Goal: Task Accomplishment & Management: Manage account settings

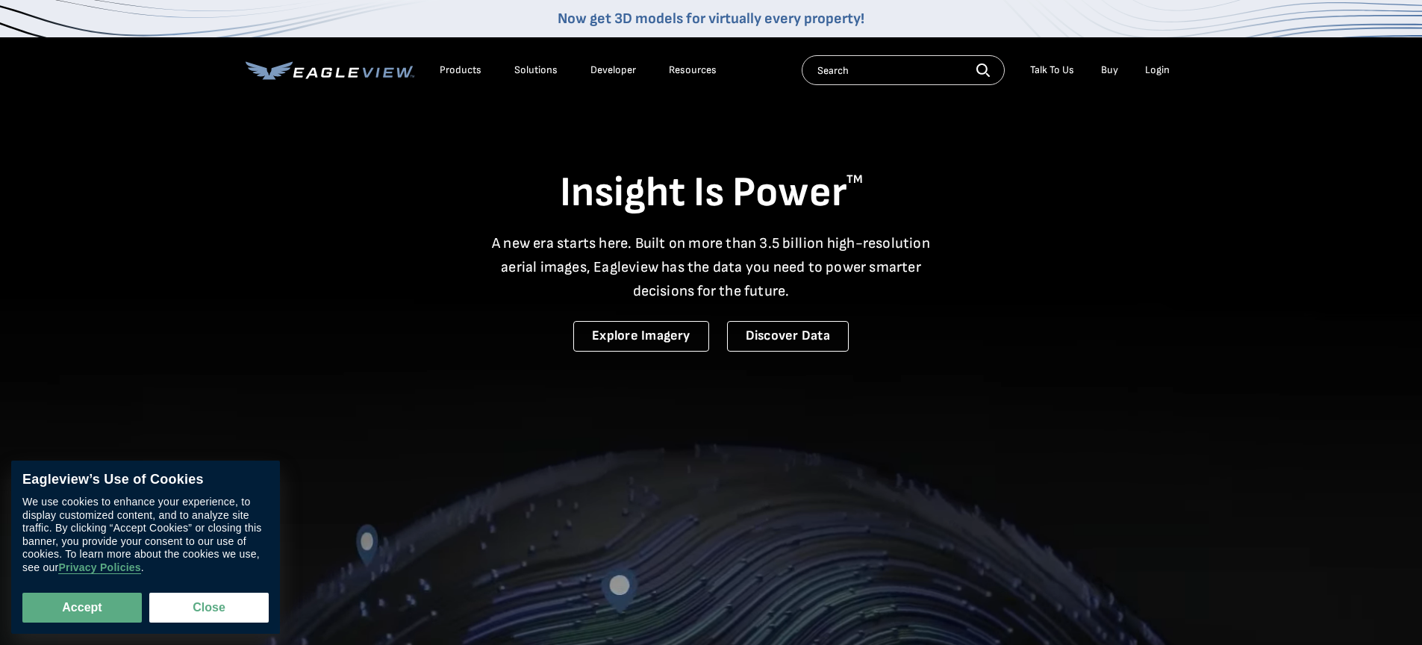
click at [1157, 71] on div "Login" at bounding box center [1157, 69] width 25 height 13
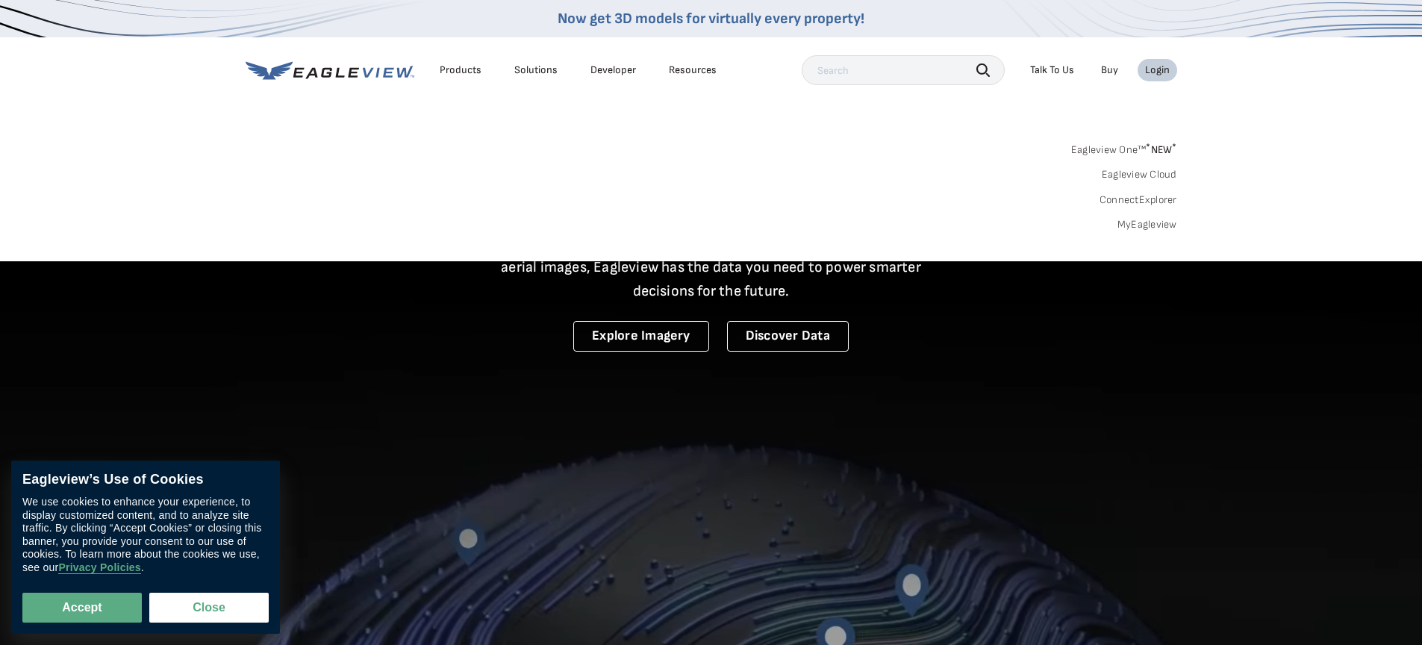
click at [1151, 225] on link "MyEagleview" at bounding box center [1147, 224] width 60 height 13
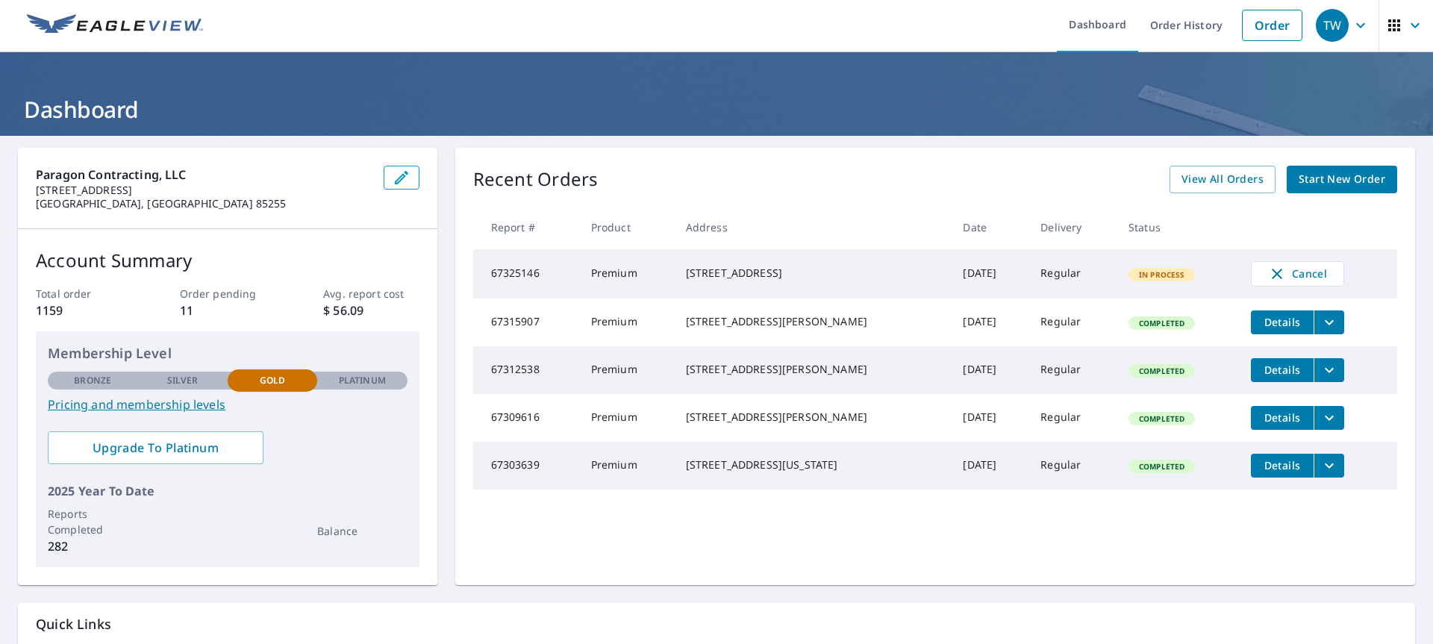
scroll to position [3, 0]
click at [1392, 23] on span "button" at bounding box center [1406, 25] width 42 height 36
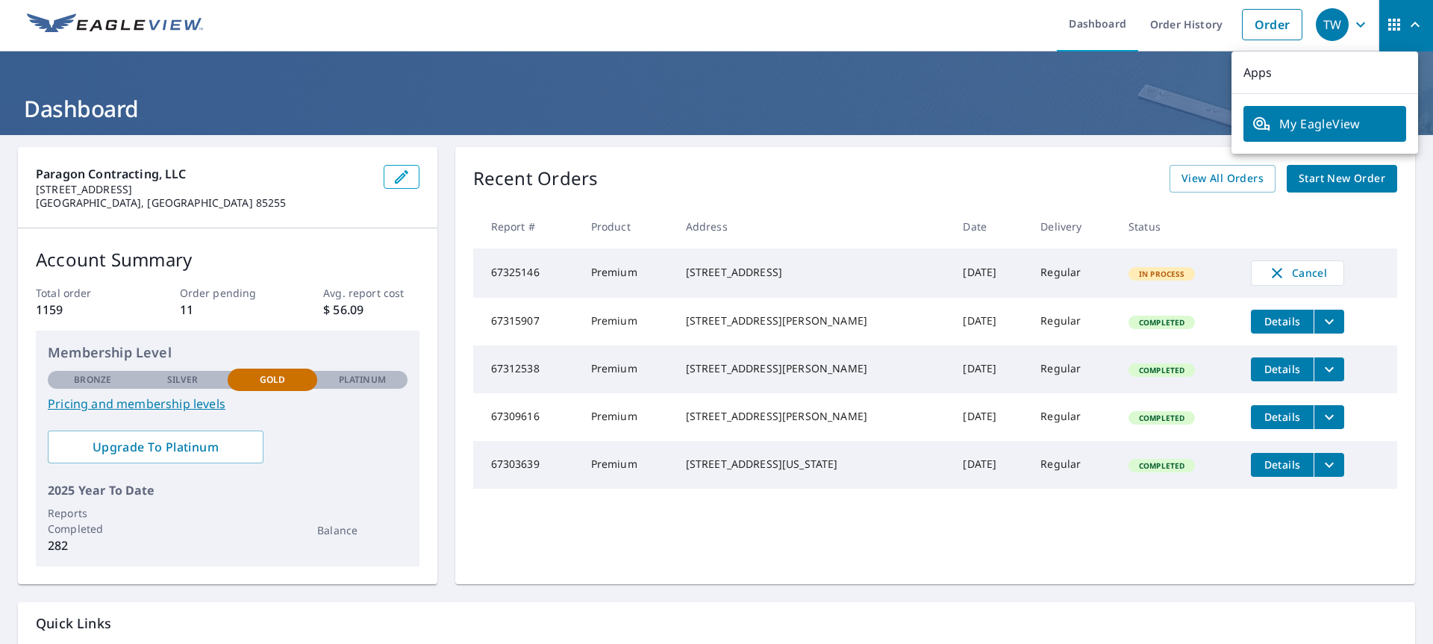
click at [1392, 23] on span "button" at bounding box center [1406, 25] width 42 height 36
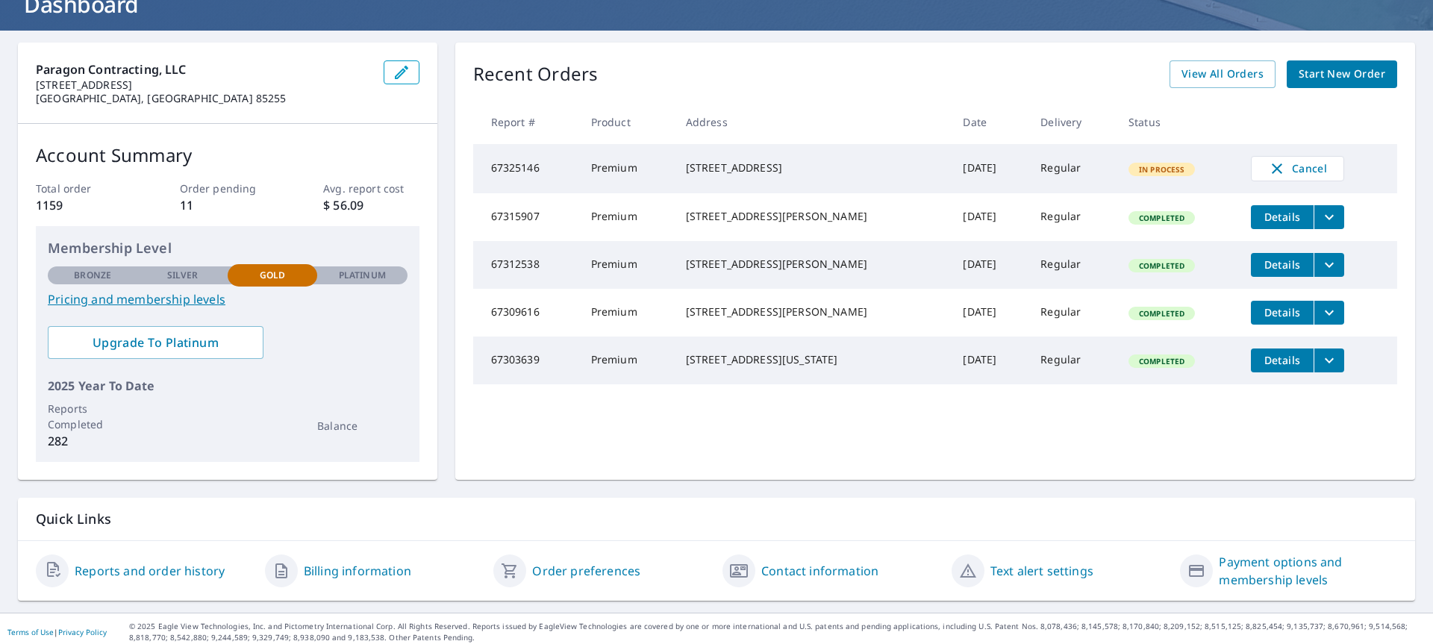
scroll to position [113, 0]
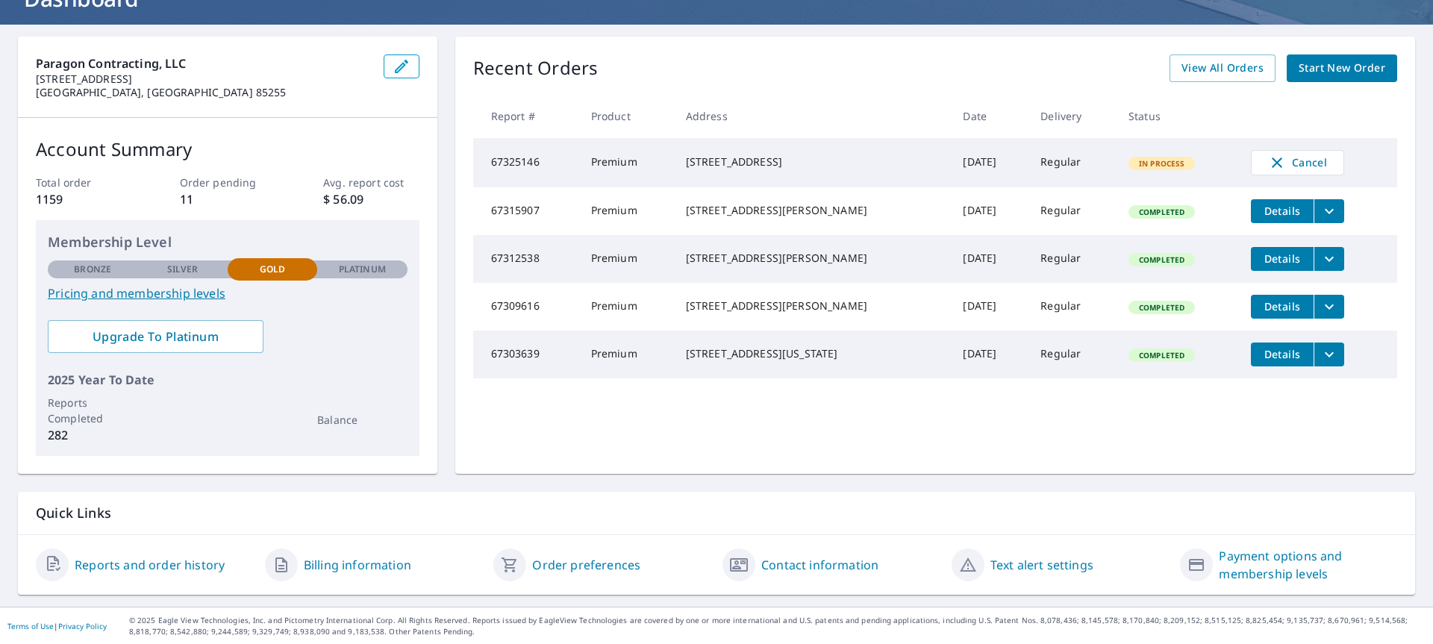
click at [375, 566] on link "Billing information" at bounding box center [357, 565] width 107 height 18
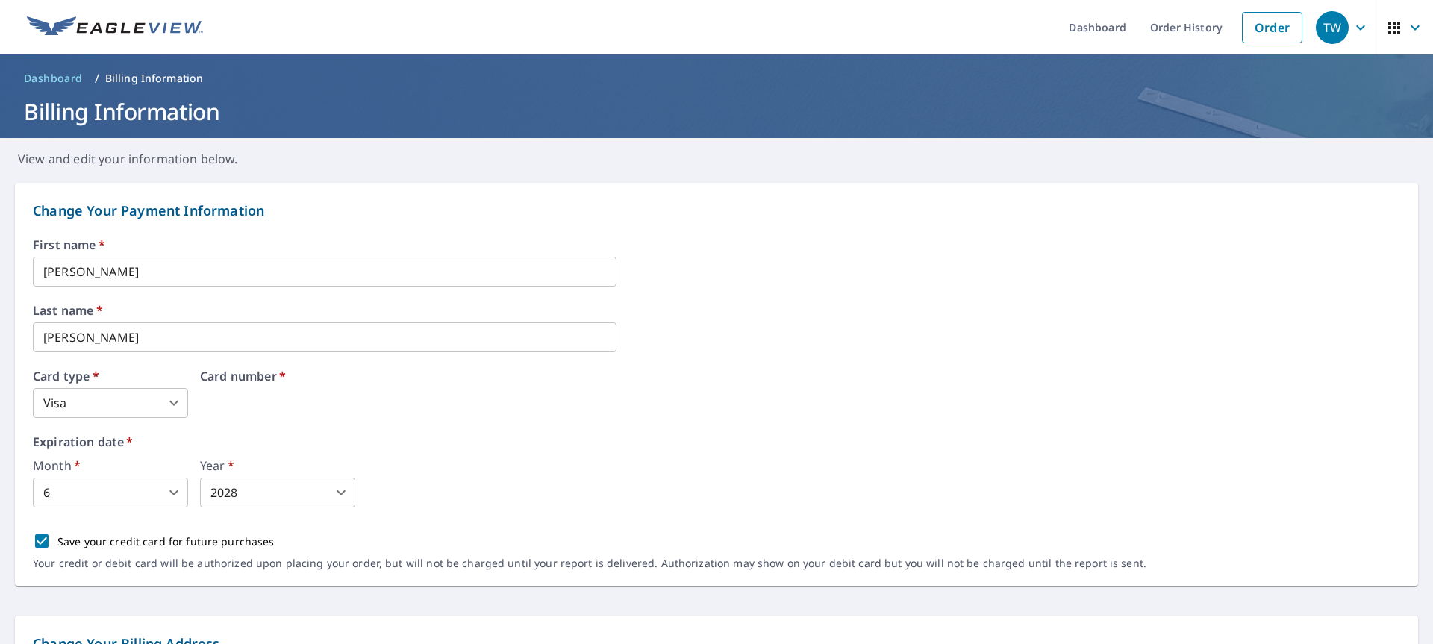
click at [395, 403] on div "Card number   *" at bounding box center [408, 394] width 416 height 48
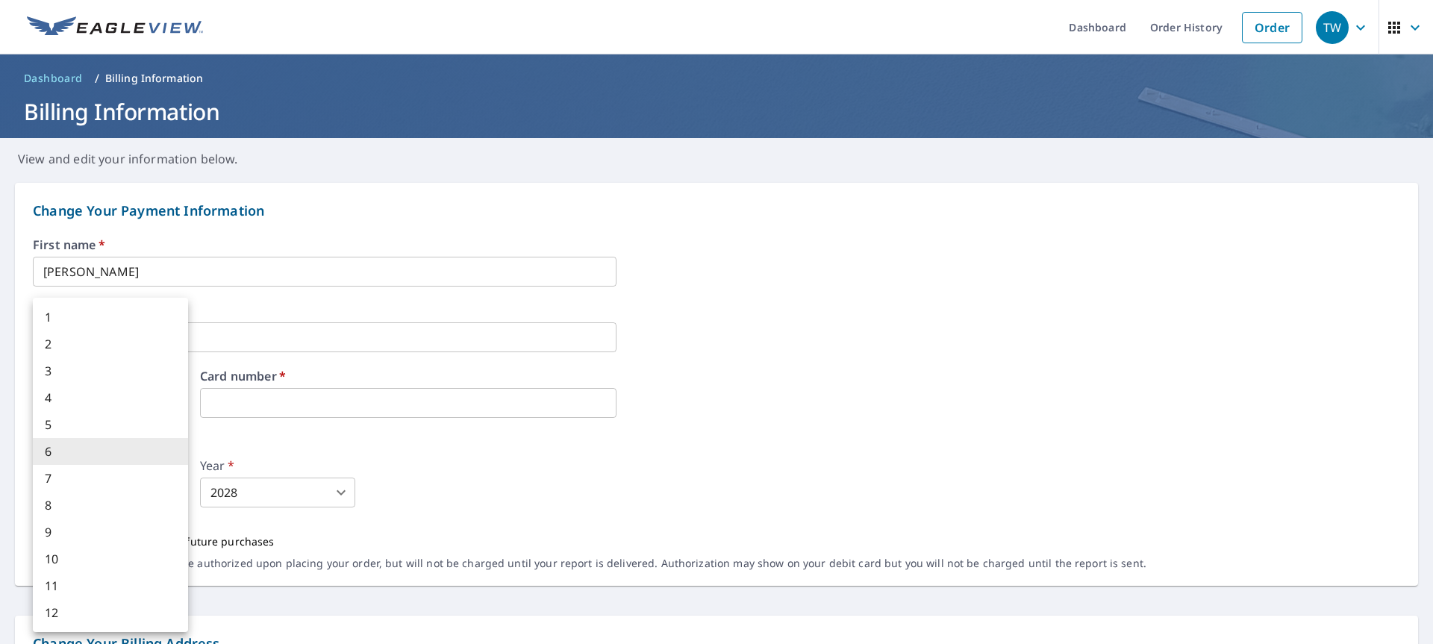
click at [115, 499] on body "TW TW Dashboard Order History Order TW Dashboard / Billing Information Billing …" at bounding box center [716, 322] width 1433 height 644
click at [99, 343] on li "2" at bounding box center [110, 344] width 155 height 27
type input "2"
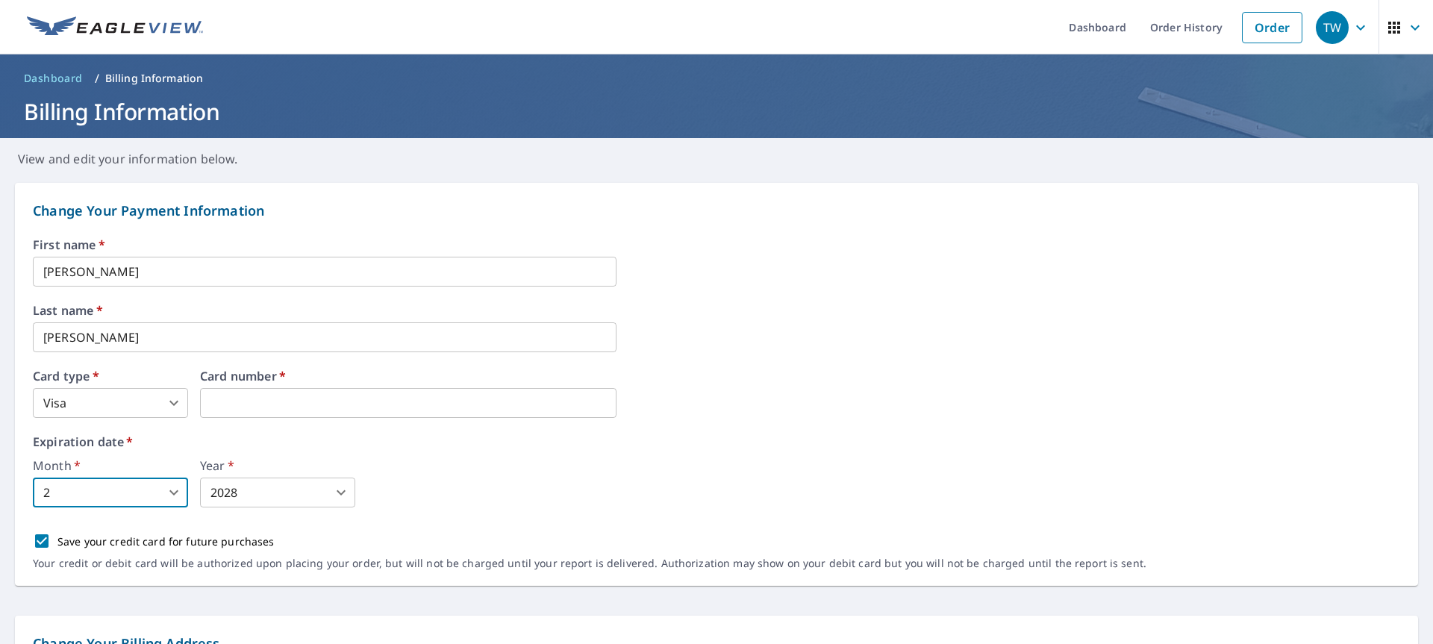
click at [263, 484] on body "TW TW Dashboard Order History Order TW Dashboard / Billing Information Billing …" at bounding box center [716, 322] width 1433 height 644
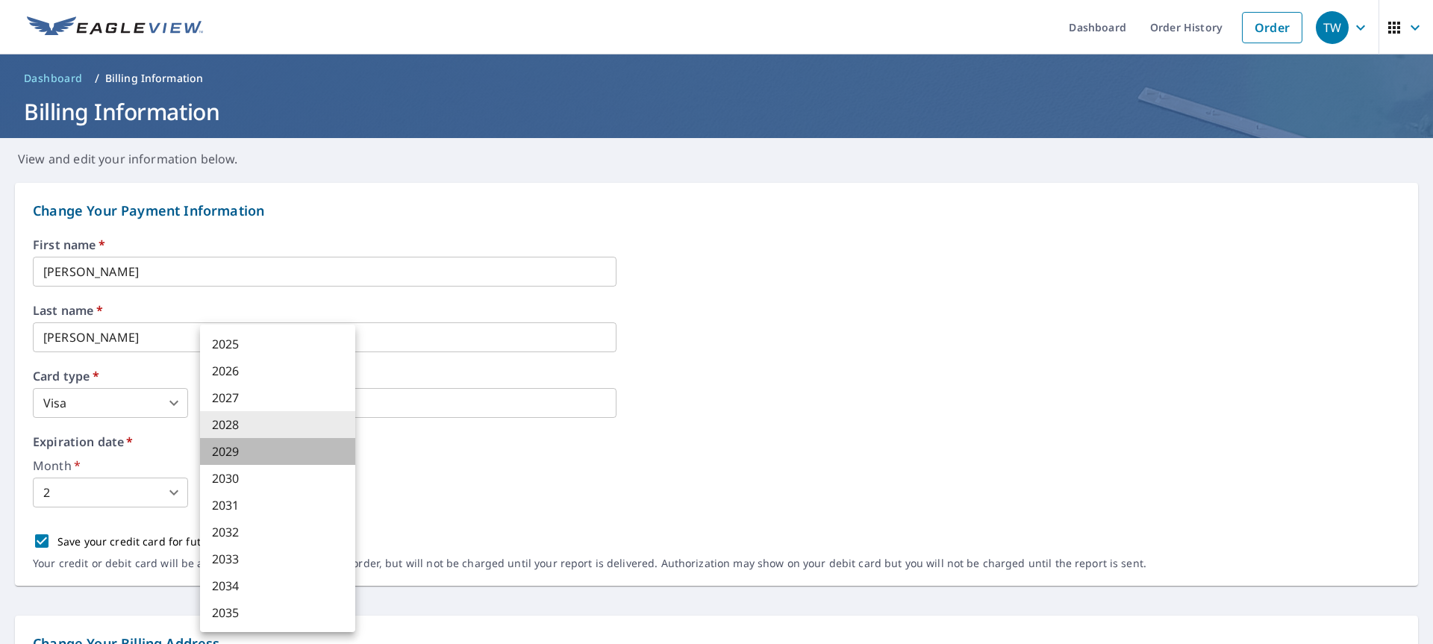
click at [257, 453] on li "2029" at bounding box center [277, 451] width 155 height 27
type input "2029"
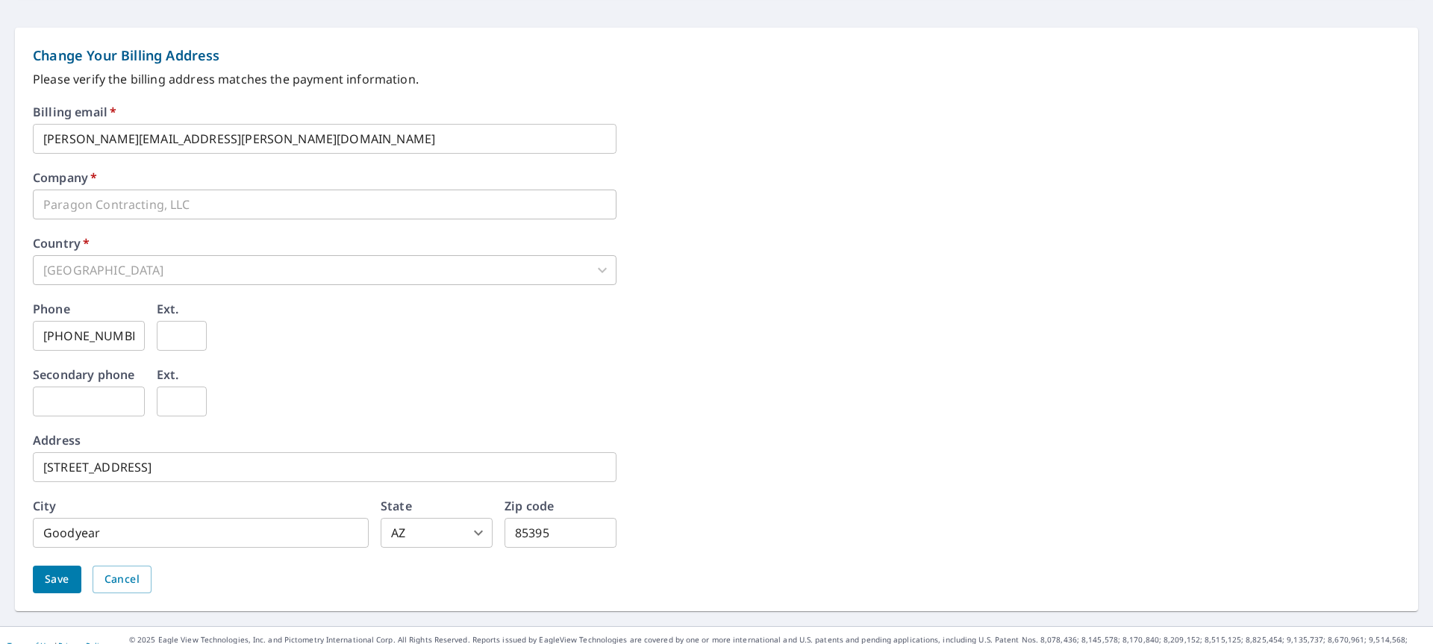
scroll to position [607, 0]
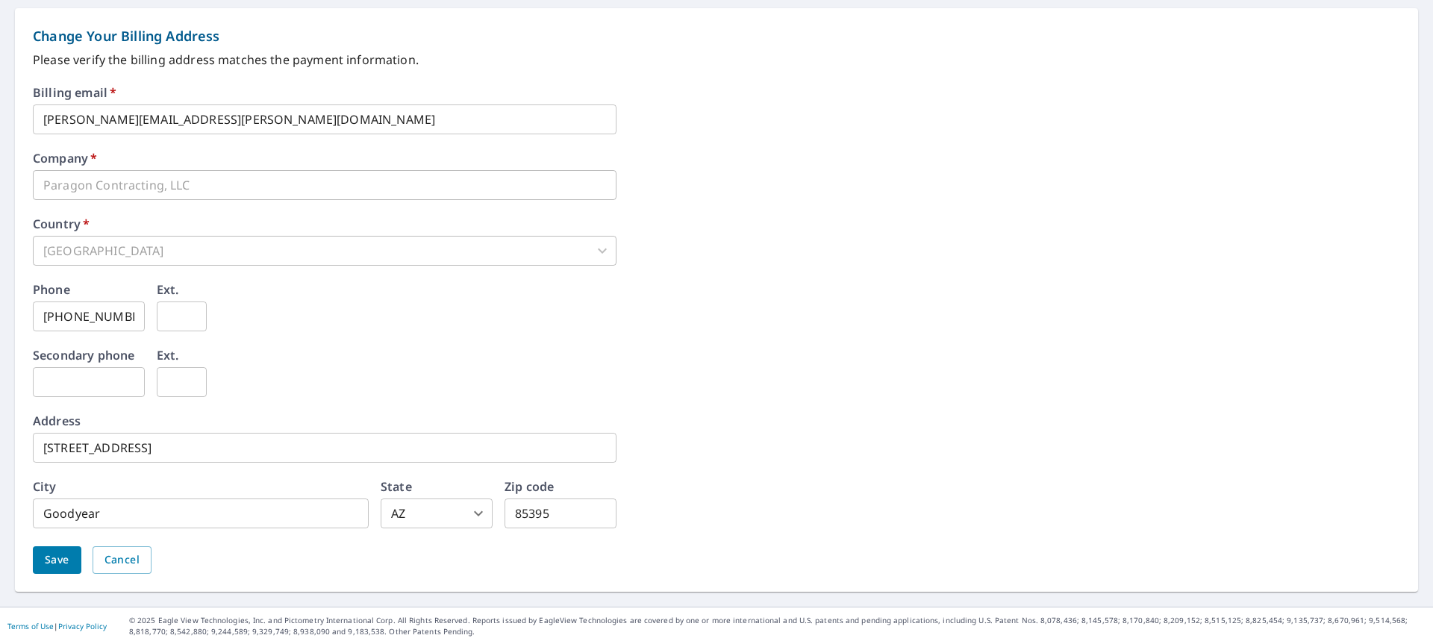
click at [234, 446] on input "[STREET_ADDRESS]" at bounding box center [325, 448] width 584 height 30
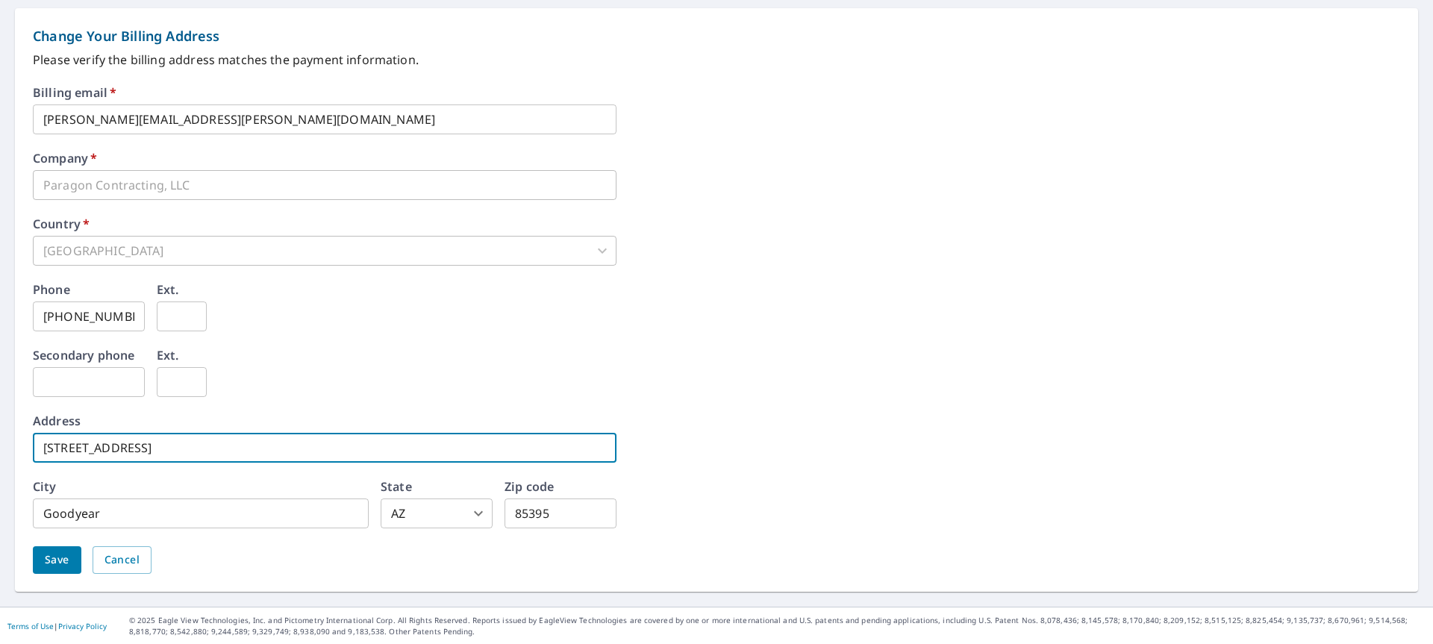
click at [234, 446] on input "[STREET_ADDRESS]" at bounding box center [325, 448] width 584 height 30
type input "[STREET_ADDRESS]"
click at [203, 516] on input "Goodyear" at bounding box center [201, 514] width 336 height 30
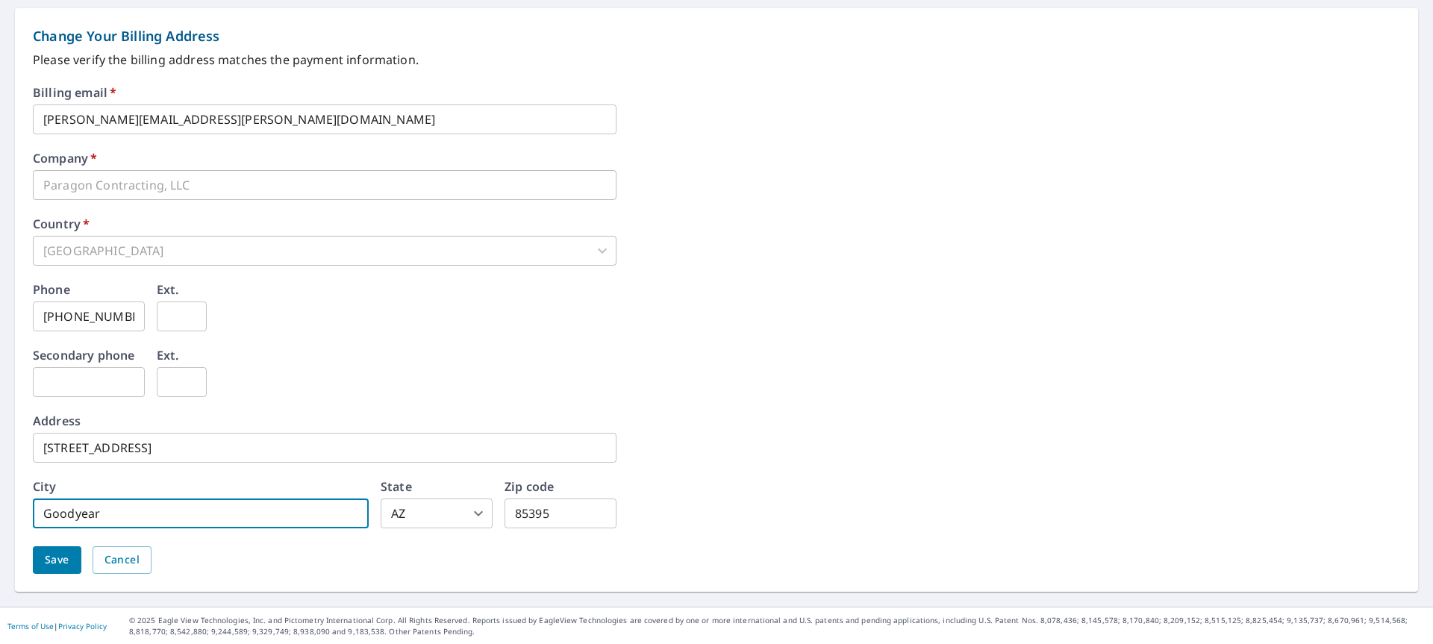
click at [203, 516] on input "Goodyear" at bounding box center [201, 514] width 336 height 30
type input "jupiter"
click at [510, 560] on div "Save Cancel" at bounding box center [716, 560] width 1367 height 28
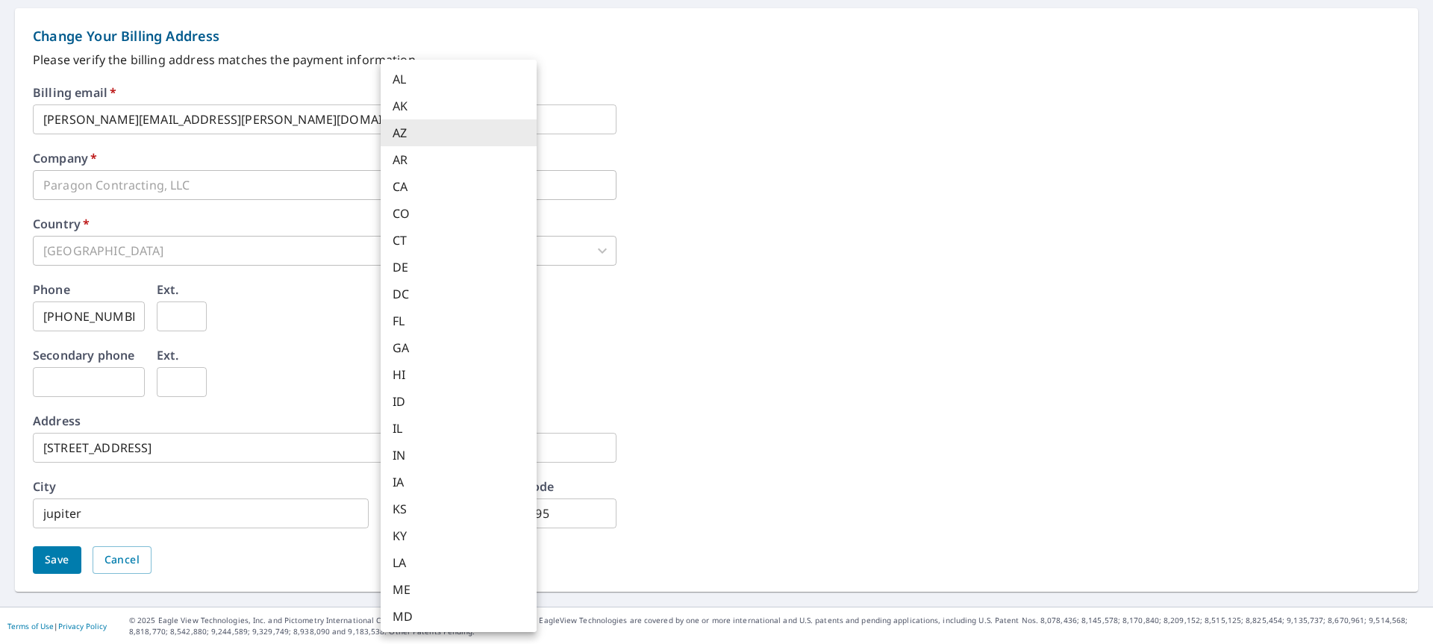
click at [451, 510] on body "TW TW Dashboard Order History Order TW Dashboard / Billing Information Billing …" at bounding box center [716, 322] width 1433 height 644
click at [410, 324] on li "FL" at bounding box center [459, 320] width 156 height 27
type input "FL"
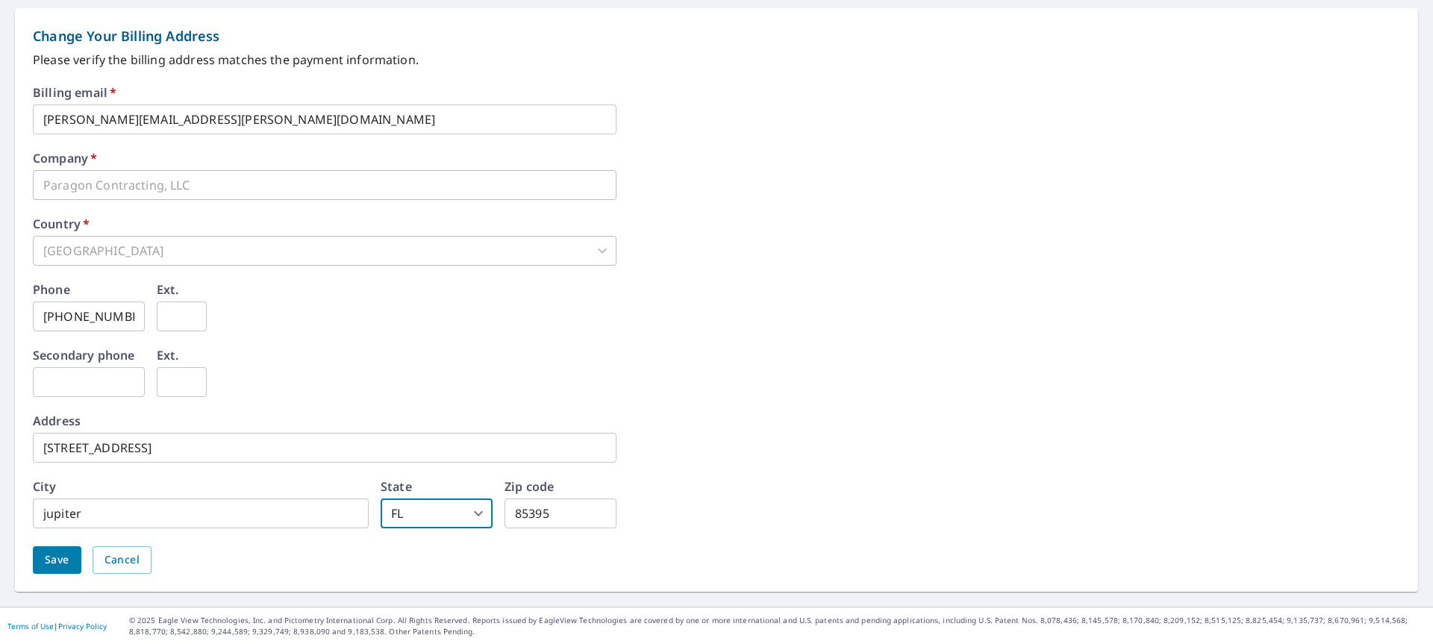
click at [585, 512] on input "85395" at bounding box center [560, 514] width 112 height 30
type input "33458"
click at [46, 558] on span "Save" at bounding box center [57, 560] width 25 height 19
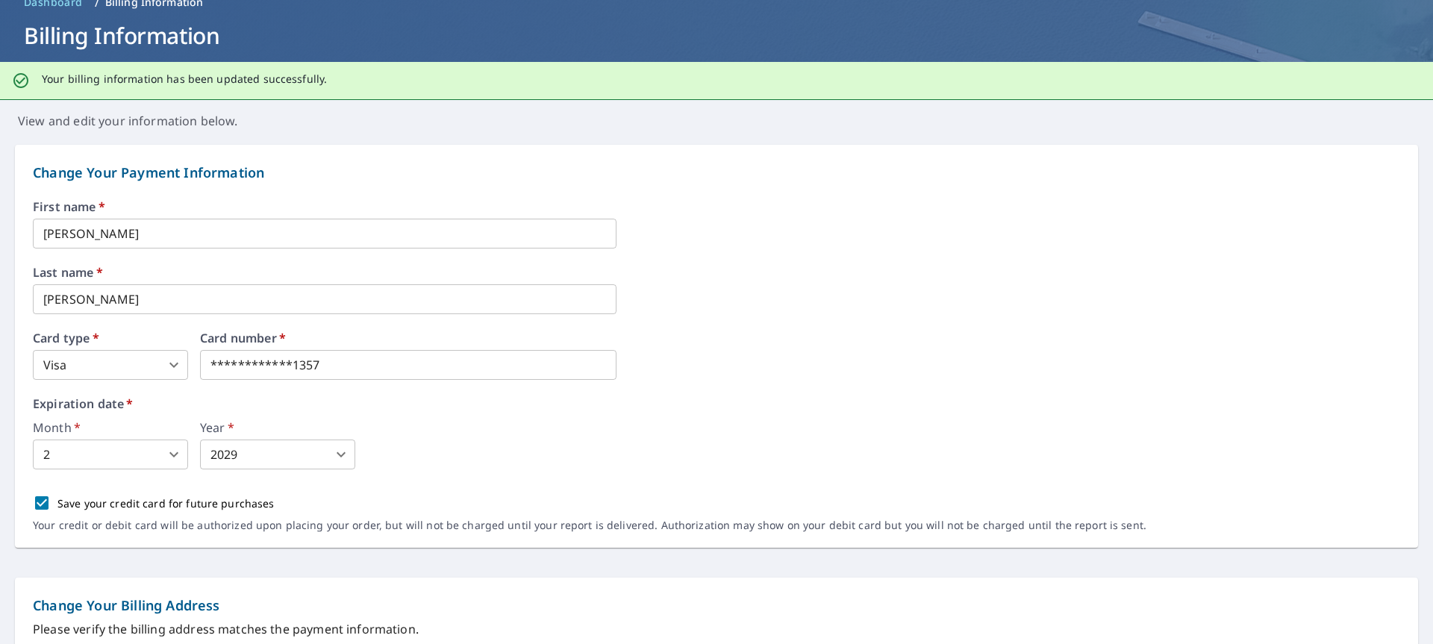
scroll to position [0, 0]
